Goal: Task Accomplishment & Management: Complete application form

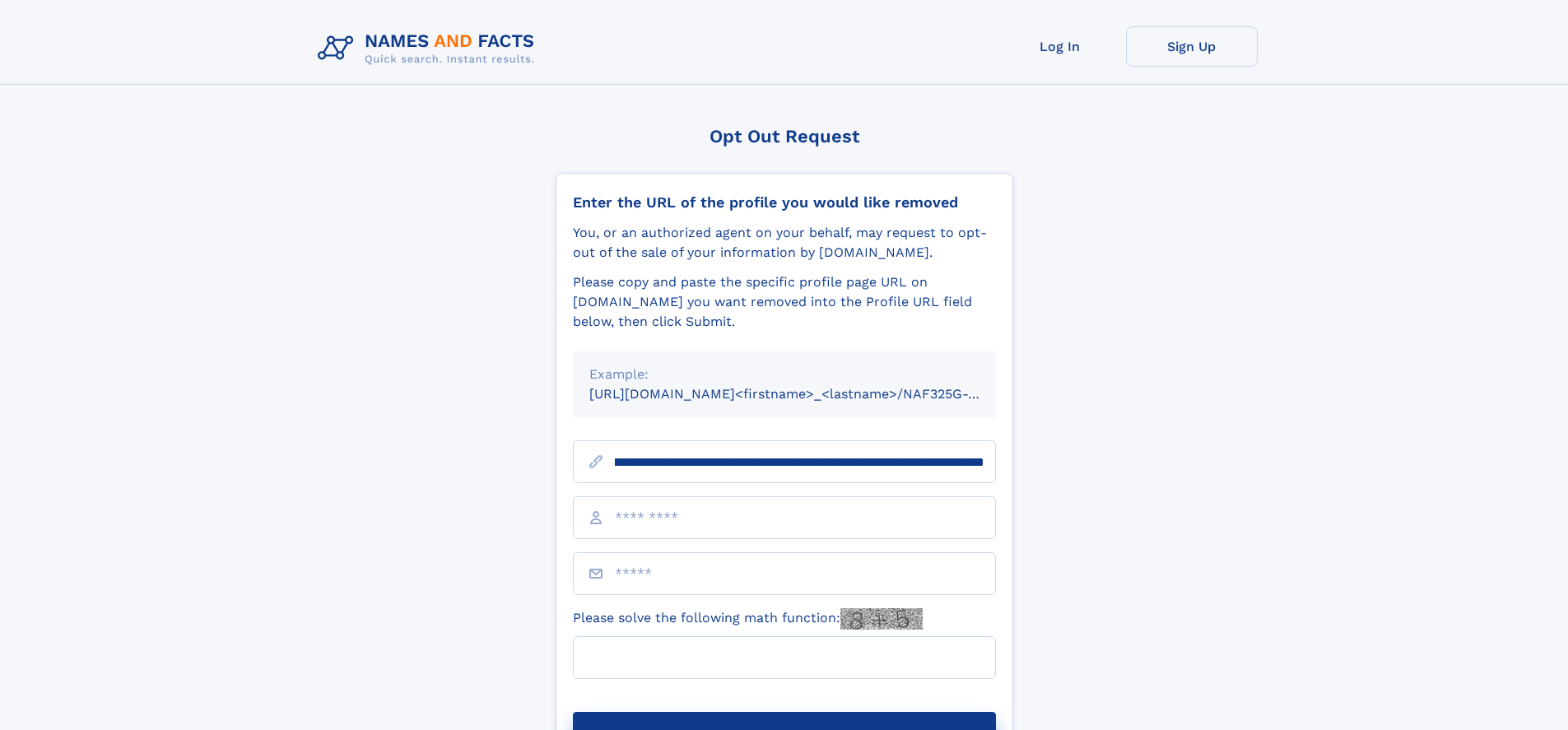
scroll to position [0, 179]
type input "**********"
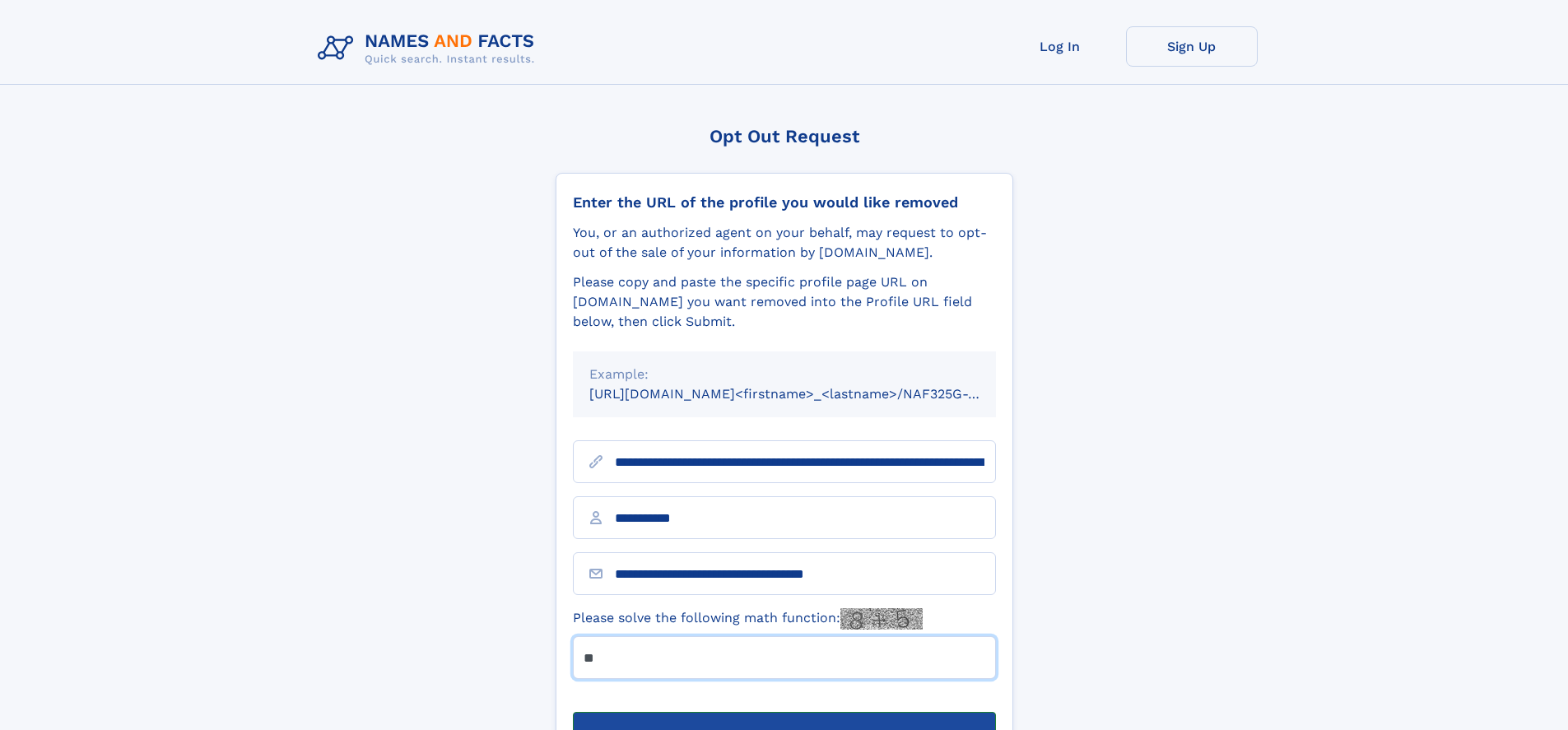
type input "**"
click at [783, 712] on button "Submit Opt Out Request" at bounding box center [784, 739] width 423 height 53
